Goal: Information Seeking & Learning: Learn about a topic

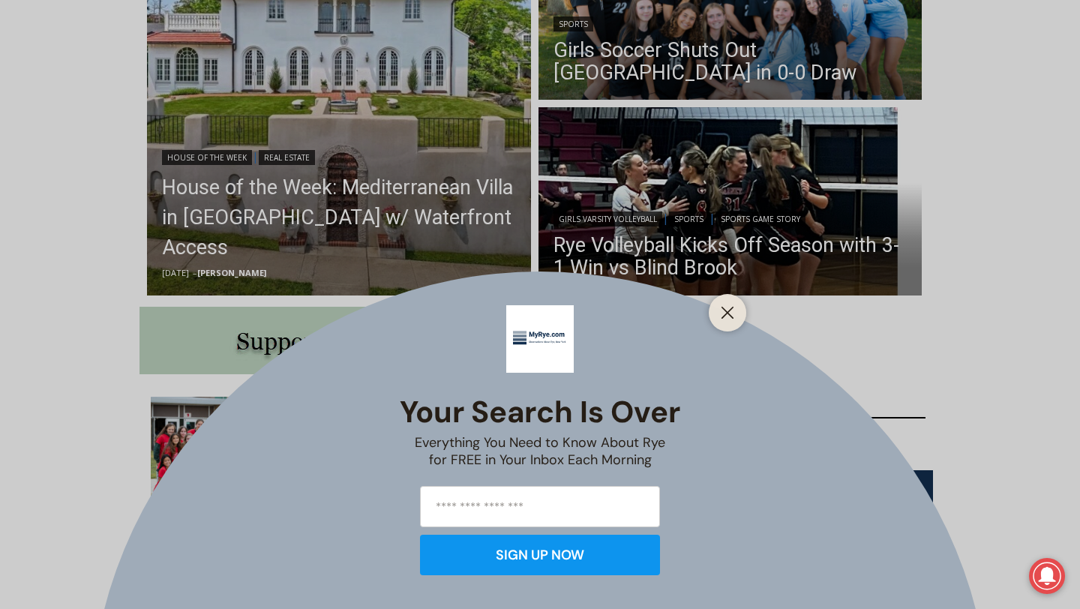
scroll to position [509, 0]
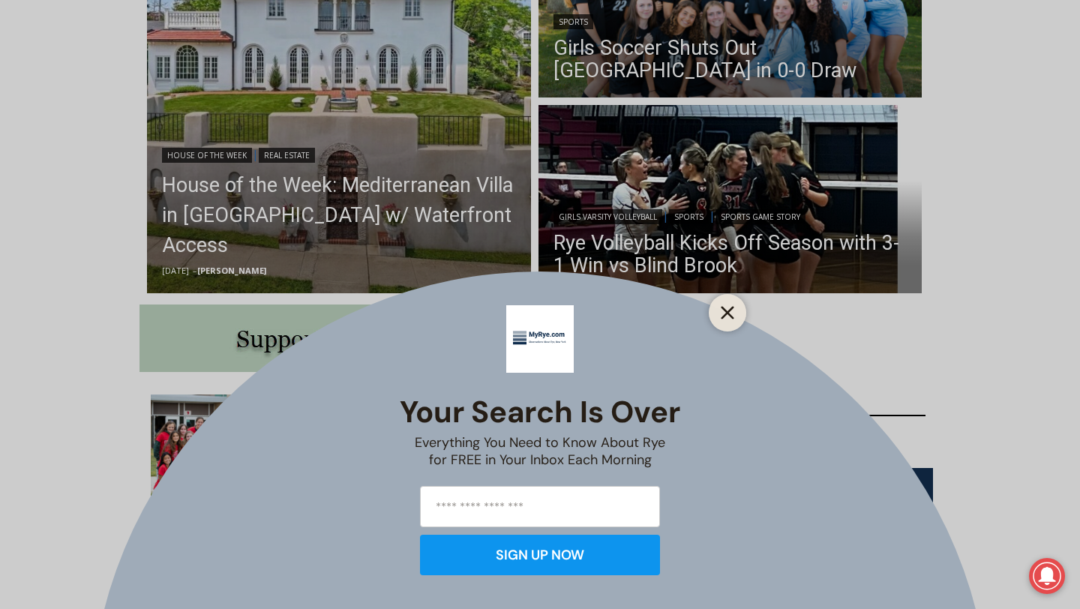
click at [731, 316] on line "Close" at bounding box center [727, 312] width 10 height 10
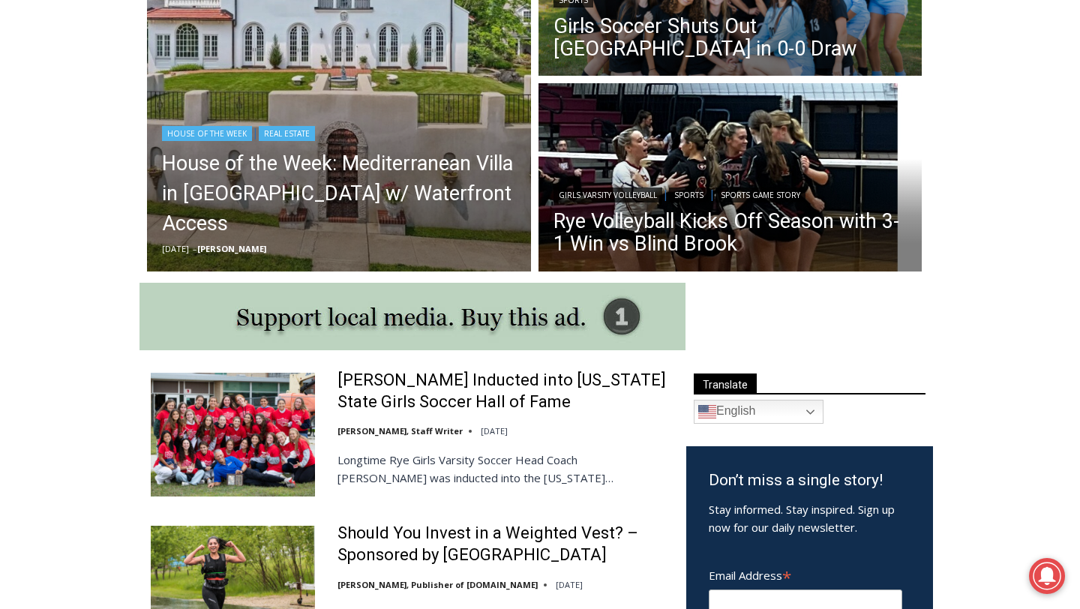
scroll to position [534, 0]
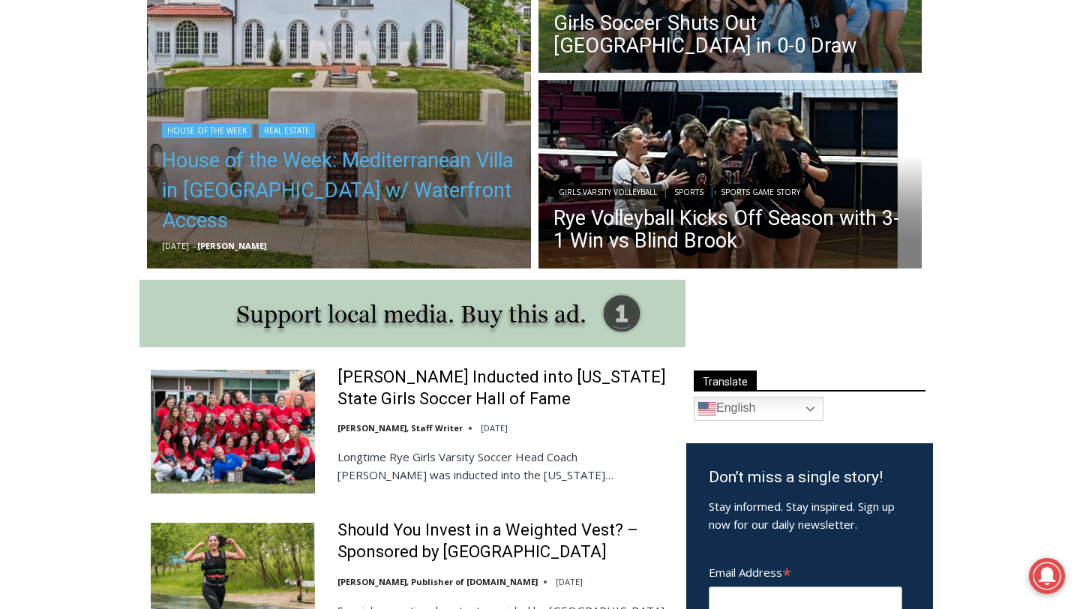
click at [394, 187] on link "House of the Week: Mediterranean Villa in [GEOGRAPHIC_DATA] w/ Waterfront Access" at bounding box center [339, 190] width 354 height 90
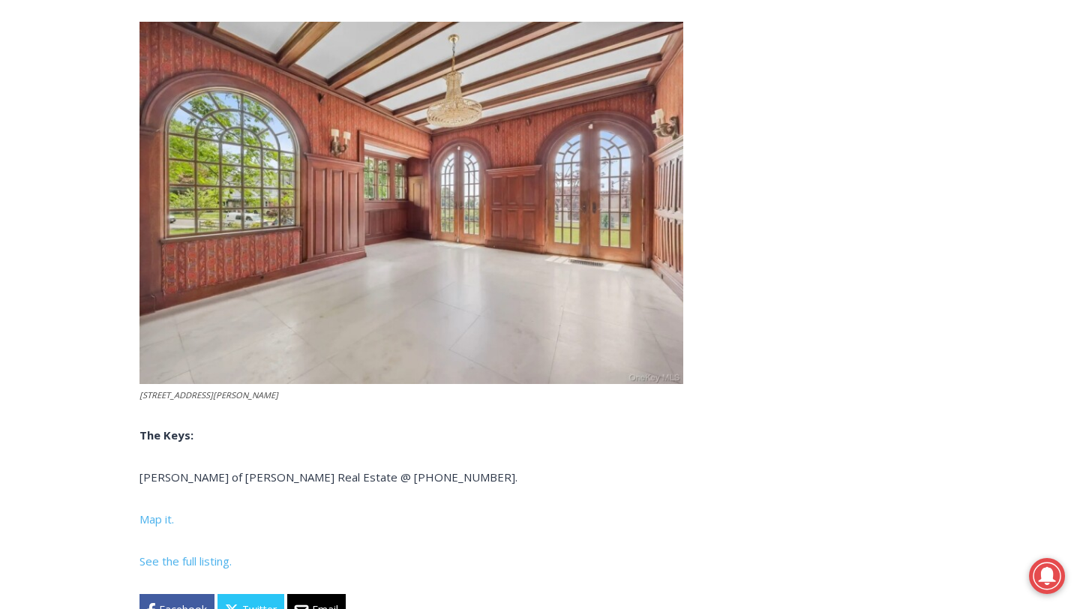
scroll to position [4688, 0]
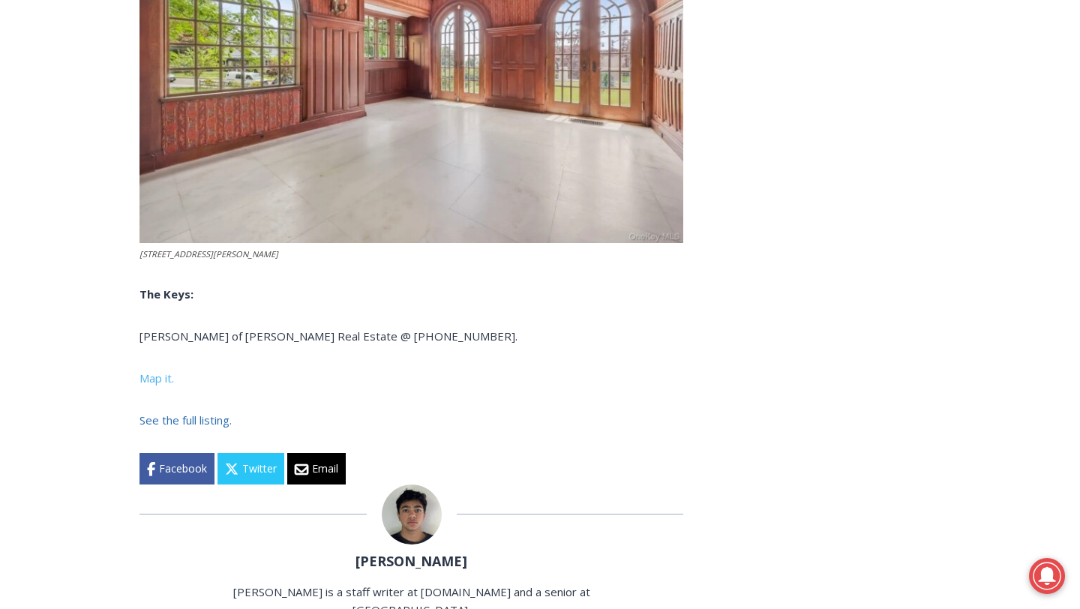
click at [205, 412] on span "See the full listing." at bounding box center [185, 419] width 92 height 15
